Goal: Information Seeking & Learning: Learn about a topic

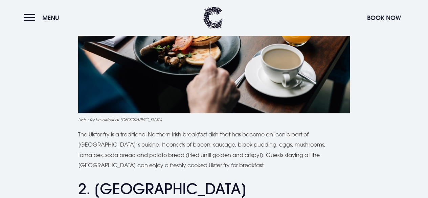
scroll to position [440, 0]
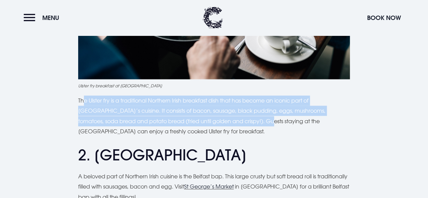
drag, startPoint x: 85, startPoint y: 76, endPoint x: 238, endPoint y: 98, distance: 154.8
click at [238, 98] on p "The Ulster fry is a traditional Northern Irish breakfast dish that has become a…" at bounding box center [214, 115] width 272 height 41
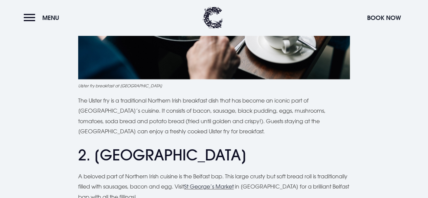
click at [277, 104] on p "The Ulster fry is a traditional Northern Irish breakfast dish that has become a…" at bounding box center [214, 115] width 272 height 41
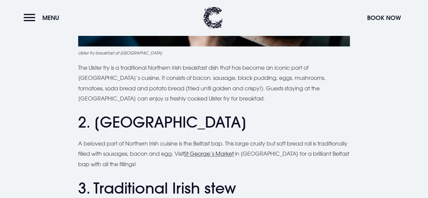
scroll to position [474, 0]
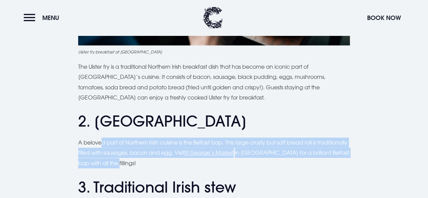
drag, startPoint x: 104, startPoint y: 118, endPoint x: 294, endPoint y: 134, distance: 191.4
click at [294, 137] on p "A beloved part of Northern Irish cuisine is the Belfast bap. This large crusty …" at bounding box center [214, 152] width 272 height 31
click at [296, 139] on p "A beloved part of Northern Irish cuisine is the Belfast bap. This large crusty …" at bounding box center [214, 152] width 272 height 31
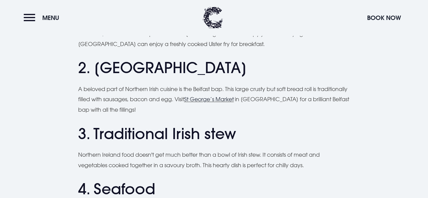
scroll to position [541, 0]
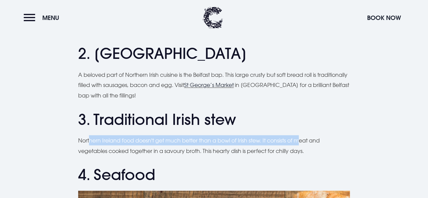
drag, startPoint x: 91, startPoint y: 118, endPoint x: 314, endPoint y: 111, distance: 223.7
click at [306, 135] on p "Northern Ireland food doesn't get much better than a bowl of Irish stew. It con…" at bounding box center [214, 145] width 272 height 21
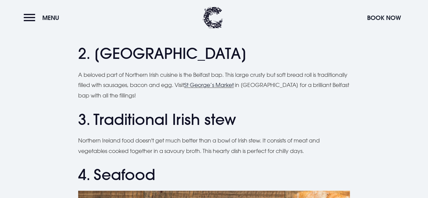
click at [336, 110] on h2 "3. Traditional Irish stew" at bounding box center [214, 119] width 272 height 18
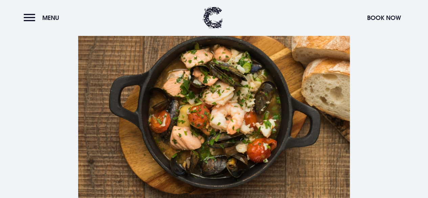
scroll to position [778, 0]
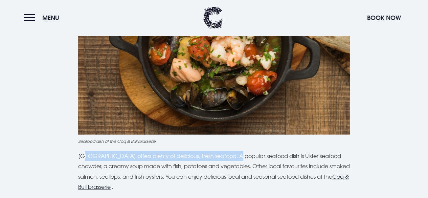
drag, startPoint x: 84, startPoint y: 121, endPoint x: 232, endPoint y: 124, distance: 148.2
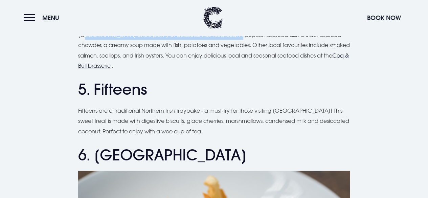
scroll to position [913, 0]
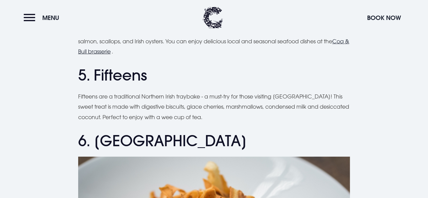
click at [193, 91] on p "Fifteens are a traditional Northern Irish traybake - a must-try for those visit…" at bounding box center [214, 106] width 272 height 31
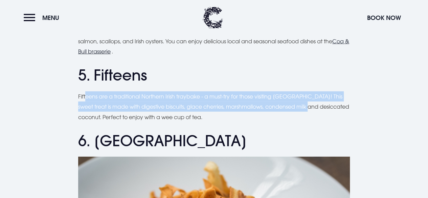
drag, startPoint x: 86, startPoint y: 76, endPoint x: 300, endPoint y: 81, distance: 214.5
click at [300, 91] on p "Fifteens are a traditional Northern Irish traybake - a must-try for those visit…" at bounding box center [214, 106] width 272 height 31
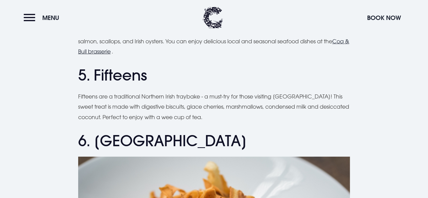
click at [297, 96] on p "Fifteens are a traditional Northern Irish traybake - a must-try for those visit…" at bounding box center [214, 106] width 272 height 31
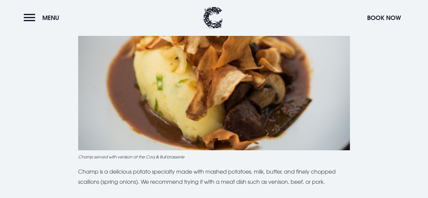
scroll to position [1116, 0]
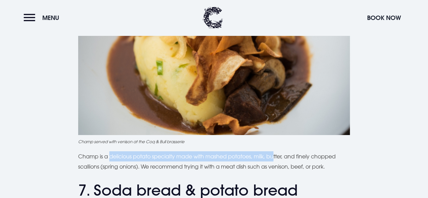
drag, startPoint x: 110, startPoint y: 129, endPoint x: 277, endPoint y: 128, distance: 167.8
click at [277, 151] on p "Champ is a delicious potato specialty made with mashed potatoes, milk, butter, …" at bounding box center [214, 161] width 272 height 21
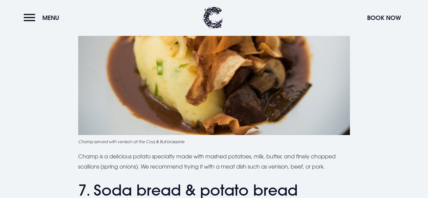
click at [335, 151] on p "Champ is a delicious potato specialty made with mashed potatoes, milk, butter, …" at bounding box center [214, 161] width 272 height 21
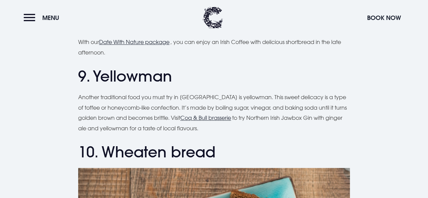
scroll to position [1624, 0]
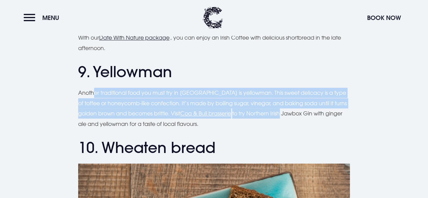
drag, startPoint x: 93, startPoint y: 71, endPoint x: 283, endPoint y: 89, distance: 191.0
click at [283, 89] on p "Another traditional food you must try in Northern Ireland is yellowman. This sw…" at bounding box center [214, 108] width 272 height 41
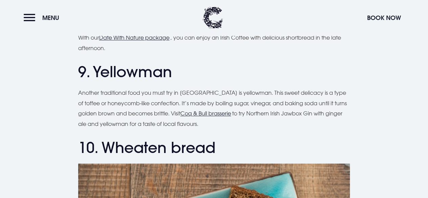
click at [192, 102] on p "Another traditional food you must try in Northern Ireland is yellowman. This sw…" at bounding box center [214, 108] width 272 height 41
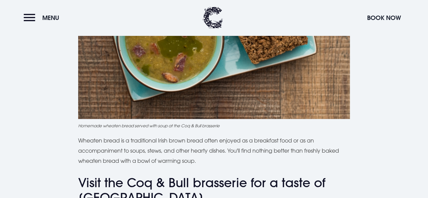
scroll to position [1860, 0]
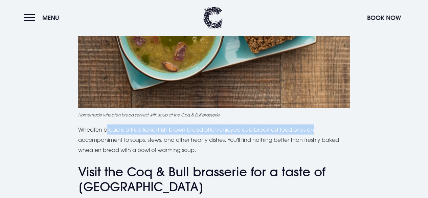
drag, startPoint x: 107, startPoint y: 105, endPoint x: 324, endPoint y: 104, distance: 217.2
click at [324, 124] on p "Wheaten bread is a traditional Irish brown bread often enjoyed as a breakfast f…" at bounding box center [214, 139] width 272 height 31
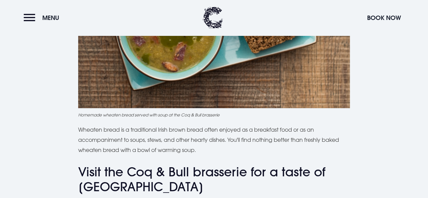
click at [209, 124] on p "Wheaten bread is a traditional Irish brown bread often enjoyed as a breakfast f…" at bounding box center [214, 139] width 272 height 31
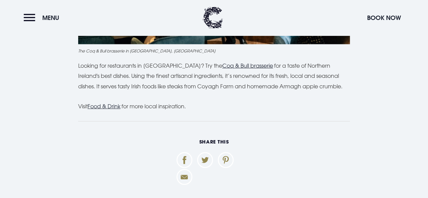
scroll to position [2199, 0]
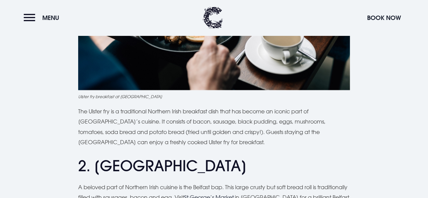
scroll to position [440, 0]
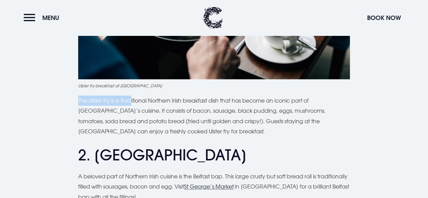
drag, startPoint x: 69, startPoint y: 73, endPoint x: 133, endPoint y: 78, distance: 63.8
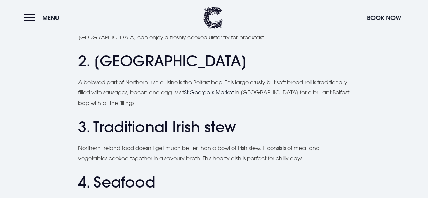
scroll to position [575, 0]
